Goal: Book appointment/travel/reservation

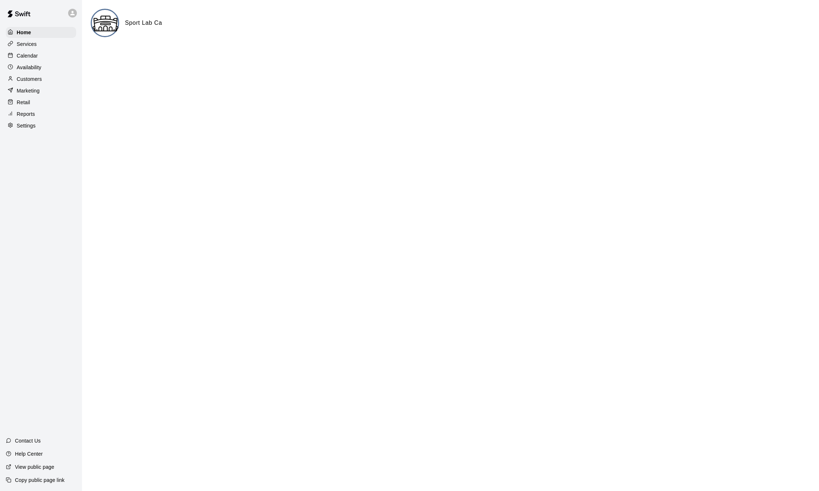
click at [24, 56] on p "Calendar" at bounding box center [27, 55] width 21 height 7
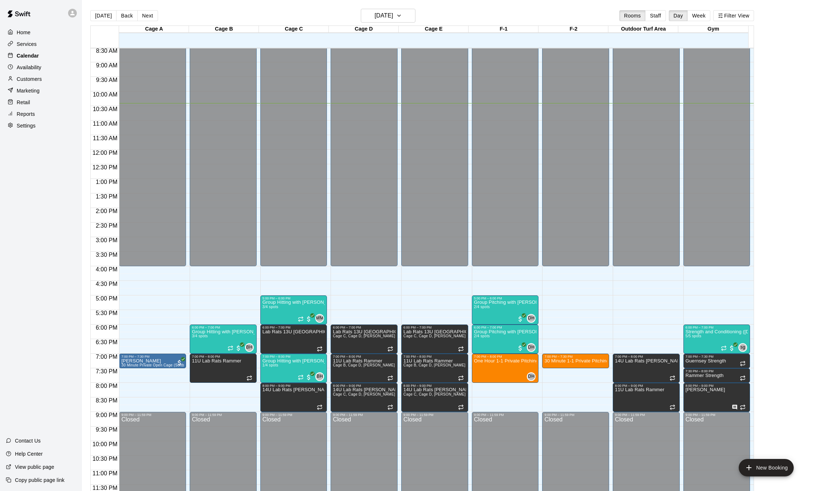
scroll to position [248, 0]
click at [375, 16] on h6 "[DATE]" at bounding box center [384, 16] width 19 height 10
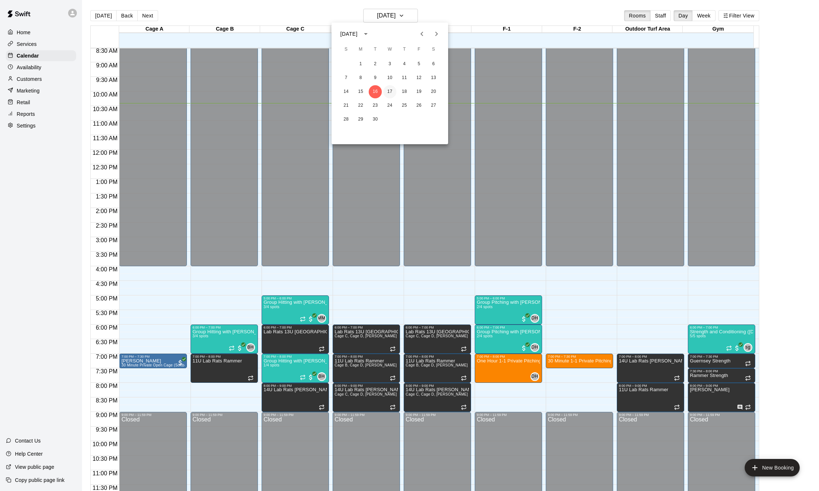
click at [387, 91] on button "17" at bounding box center [389, 91] width 13 height 13
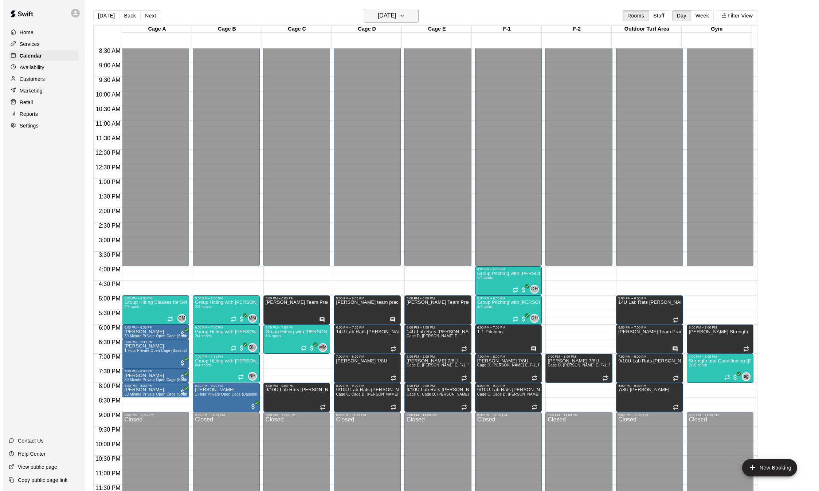
scroll to position [12, 0]
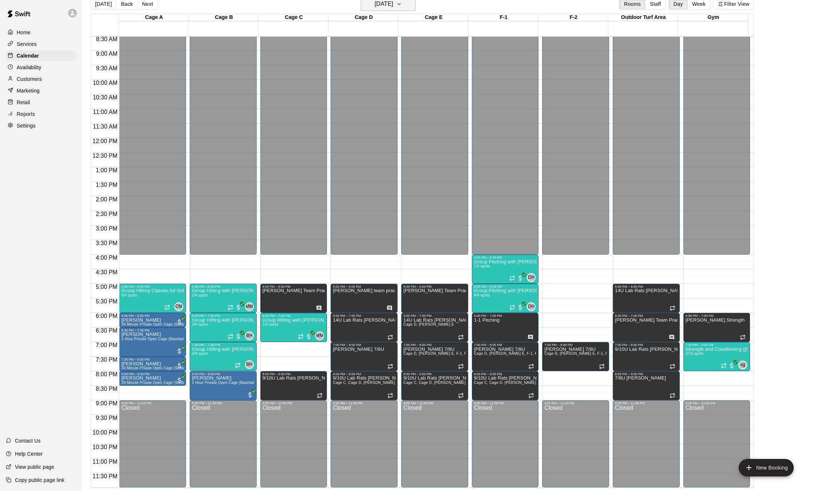
click at [393, 8] on h6 "[DATE]" at bounding box center [384, 4] width 19 height 10
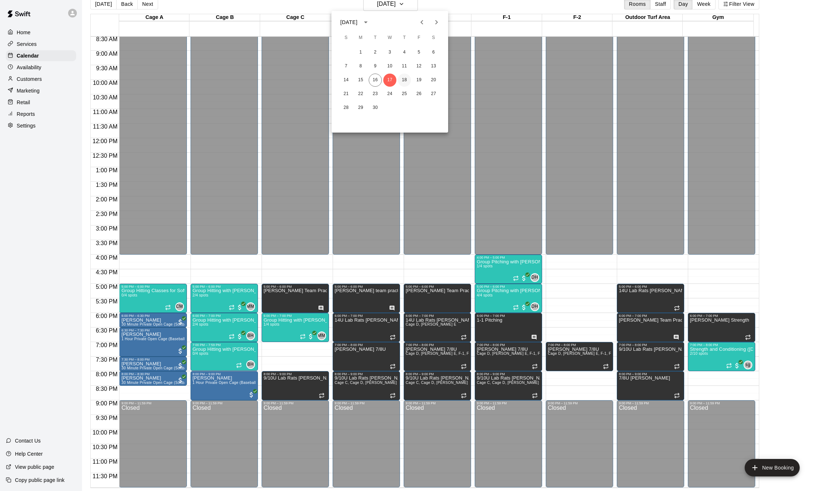
click at [405, 75] on button "18" at bounding box center [404, 80] width 13 height 13
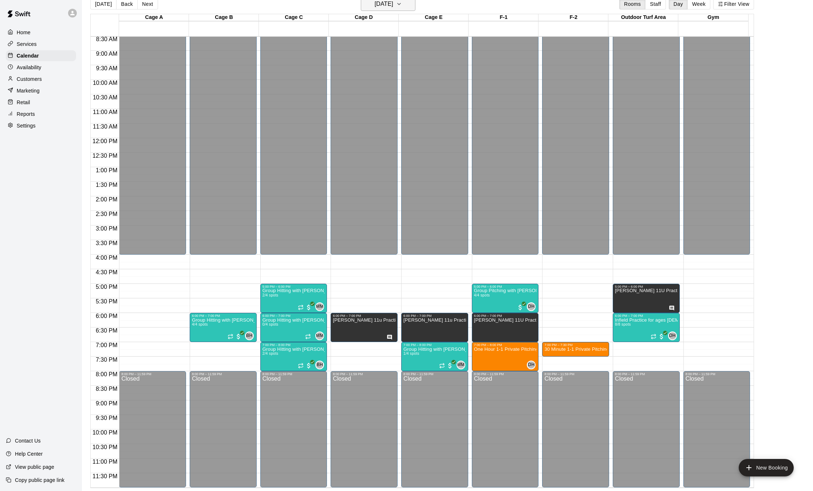
click at [402, 3] on icon "button" at bounding box center [399, 4] width 6 height 9
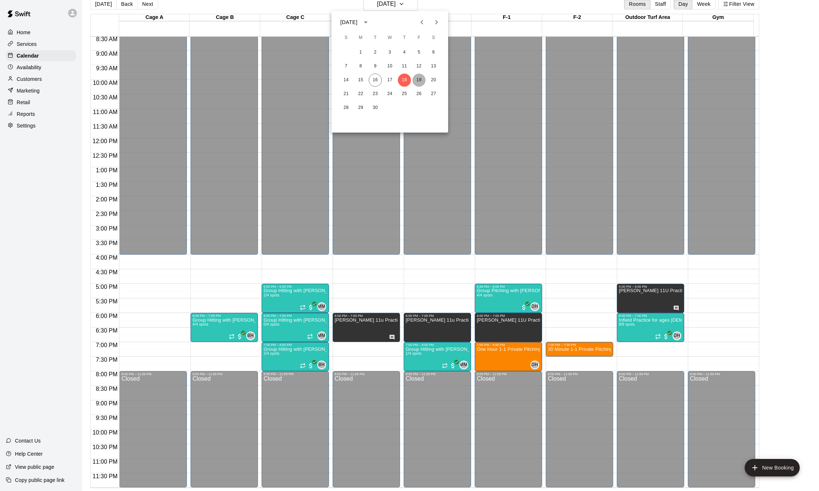
click at [417, 80] on button "19" at bounding box center [418, 80] width 13 height 13
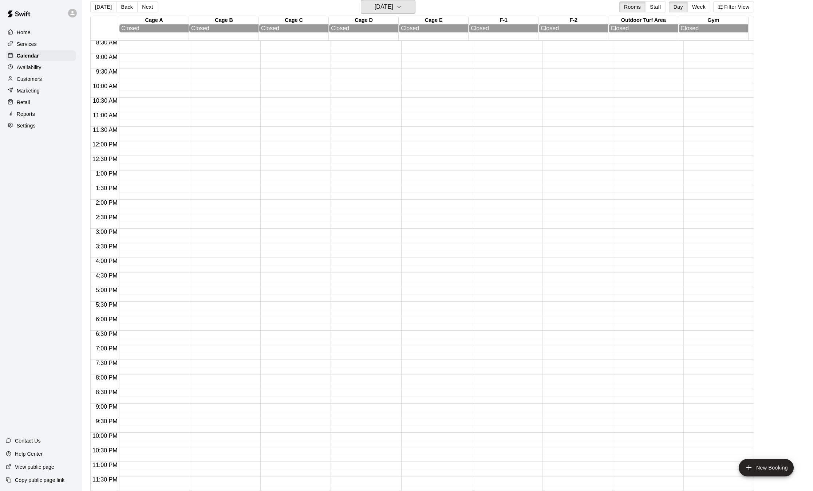
scroll to position [251, 0]
click at [405, 4] on button "[DATE]" at bounding box center [388, 7] width 55 height 14
click at [405, 84] on button "18" at bounding box center [404, 82] width 13 height 13
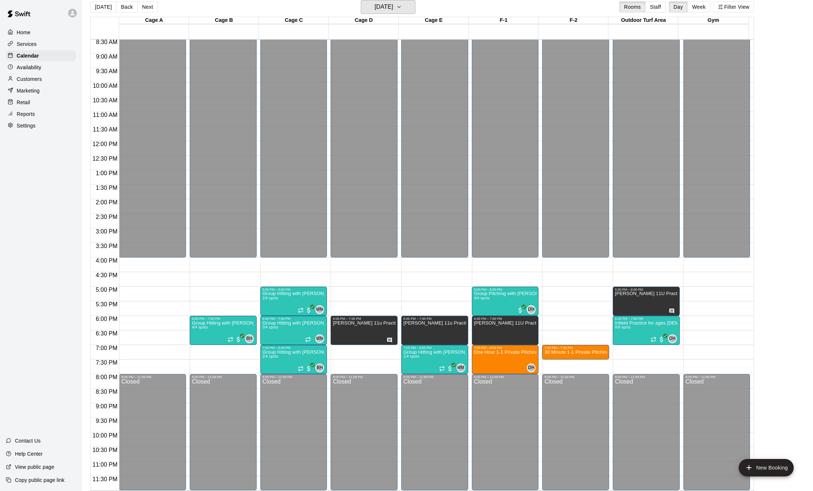
scroll to position [12, 0]
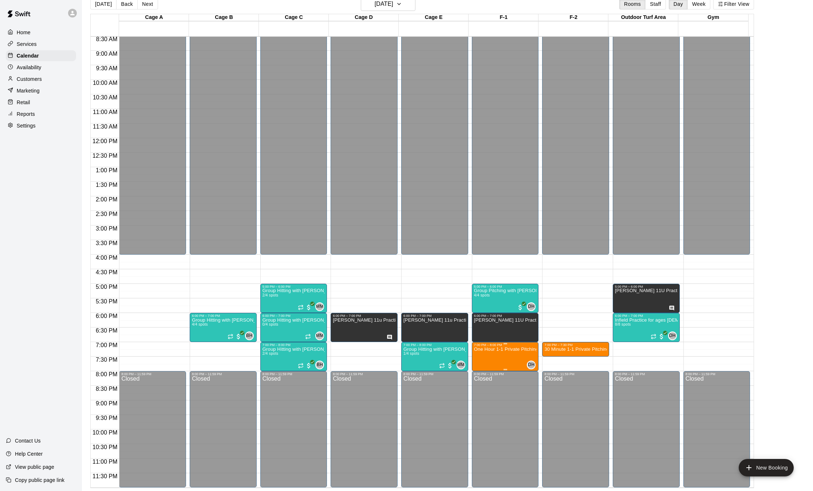
click at [495, 349] on p "One Hour 1-1 Private Pitching Lesson with [PERSON_NAME]" at bounding box center [505, 349] width 63 height 0
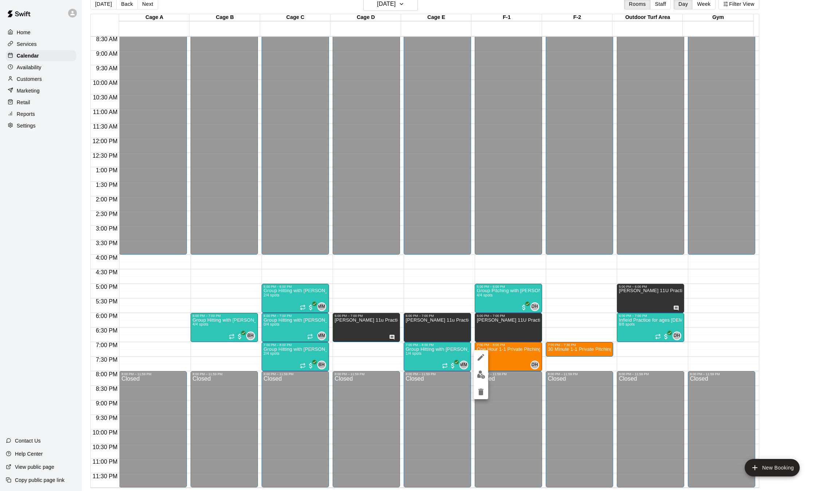
click at [482, 356] on icon "edit" at bounding box center [480, 357] width 7 height 7
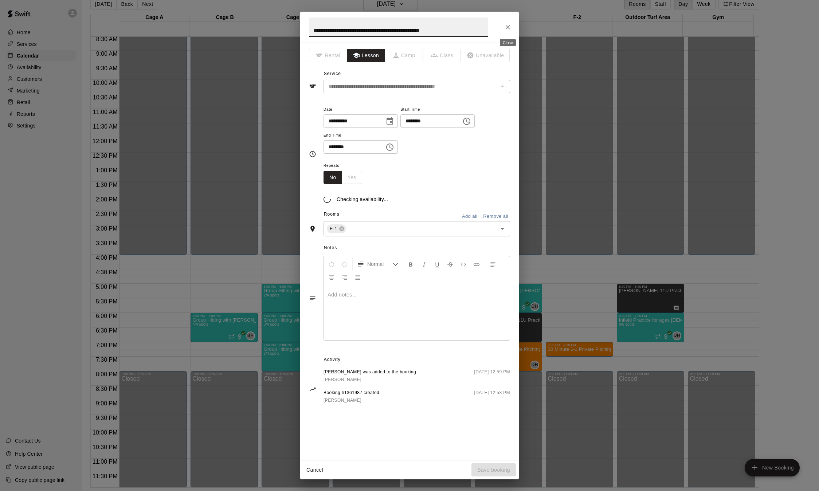
click at [510, 28] on icon "Close" at bounding box center [507, 27] width 7 height 7
